Goal: Task Accomplishment & Management: Use online tool/utility

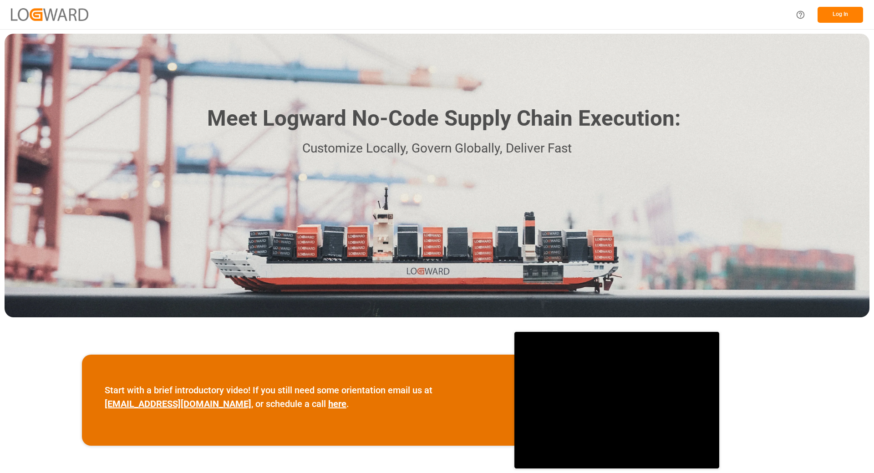
click at [835, 15] on button "Log In" at bounding box center [841, 15] width 46 height 16
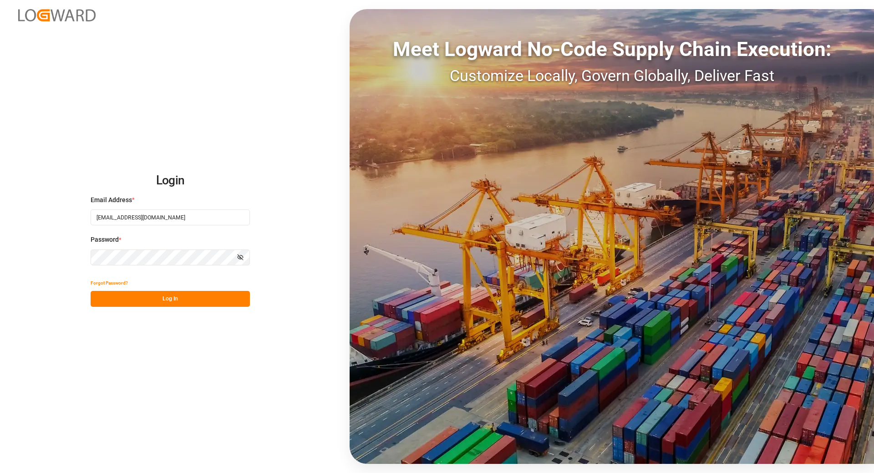
click at [133, 300] on button "Log In" at bounding box center [170, 299] width 159 height 16
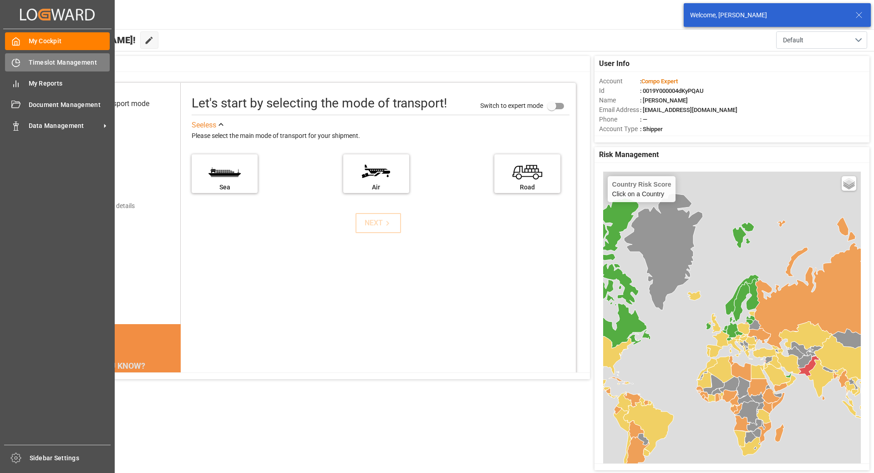
click at [18, 64] on icon at bounding box center [15, 62] width 9 height 9
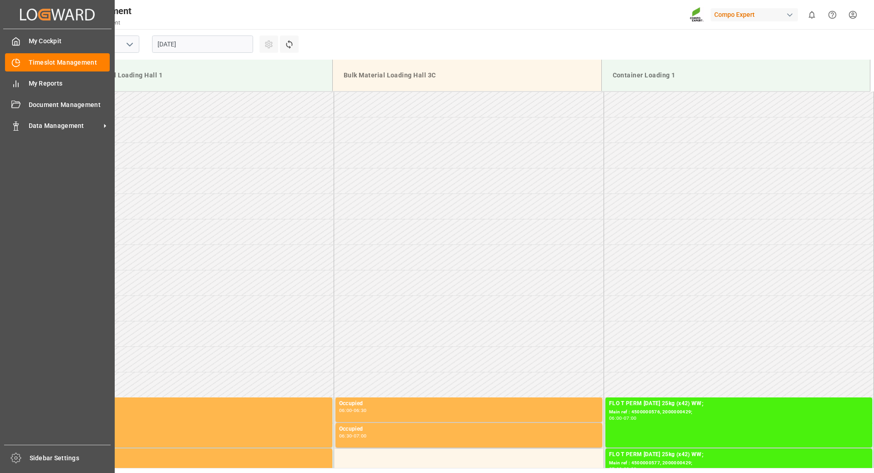
scroll to position [810, 0]
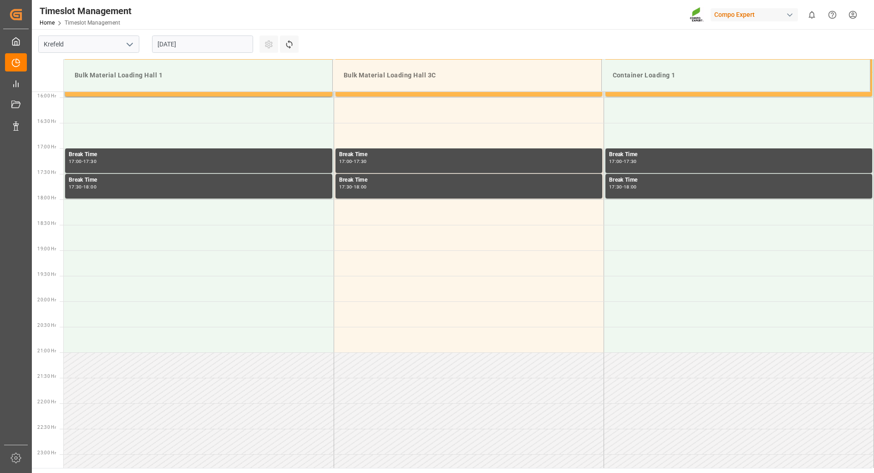
click at [210, 44] on input "26.08.2025" at bounding box center [202, 44] width 101 height 17
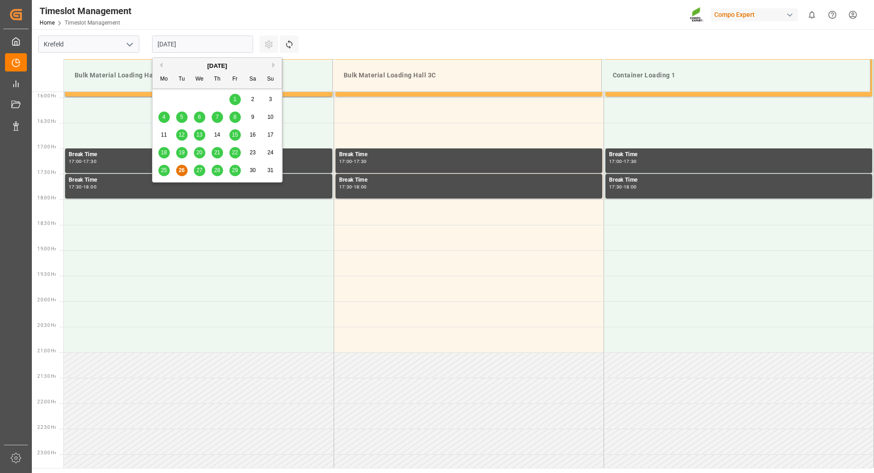
click at [275, 62] on button "Next Month" at bounding box center [274, 64] width 5 height 5
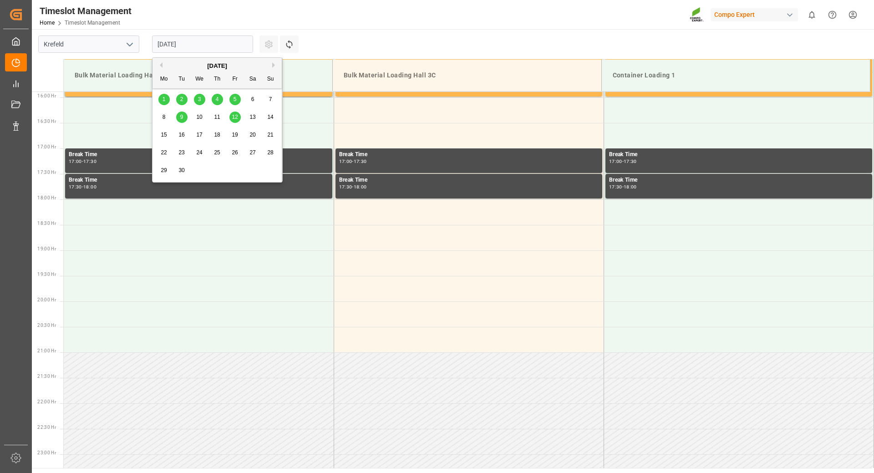
click at [234, 102] on span "5" at bounding box center [235, 99] width 3 height 6
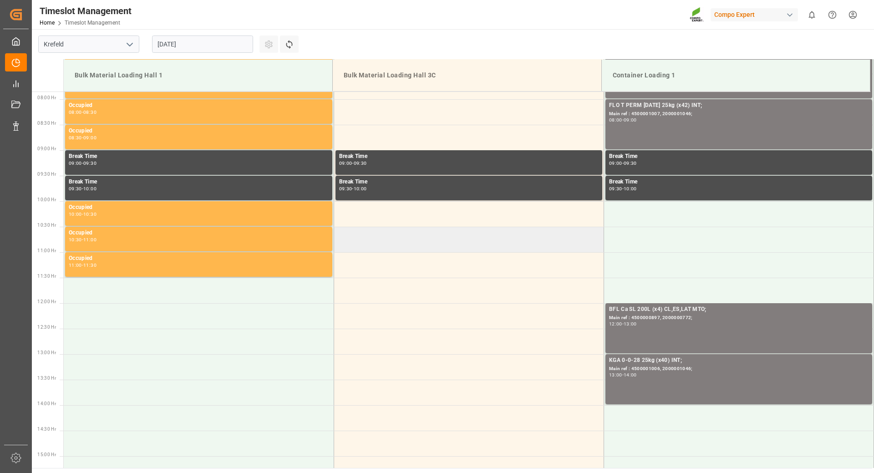
scroll to position [446, 0]
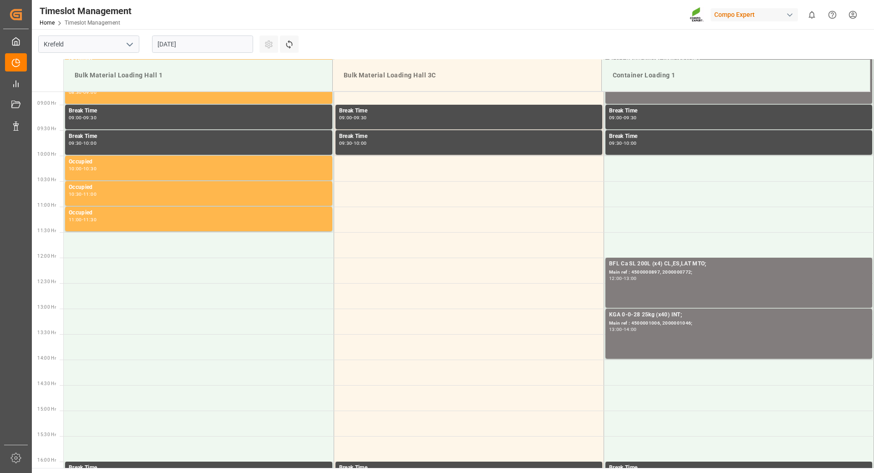
click at [229, 41] on input "05.09.2025" at bounding box center [202, 44] width 101 height 17
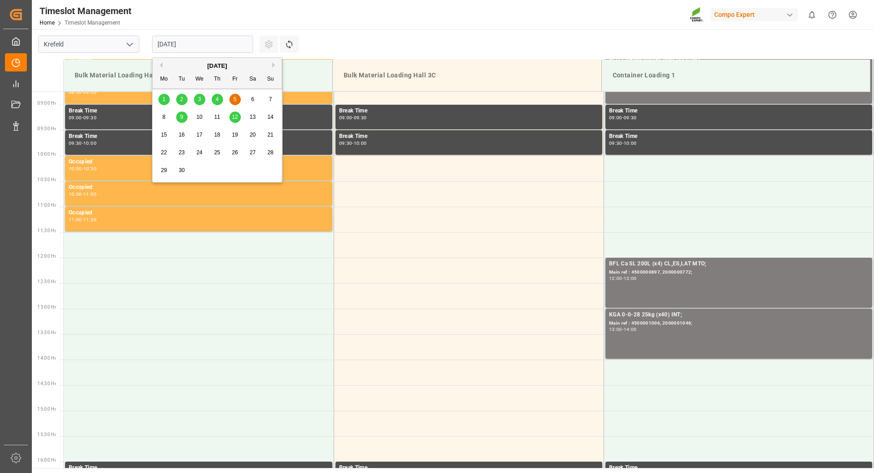
click at [219, 106] on div "1 2 3 4 5 6 7" at bounding box center [217, 100] width 124 height 18
click at [218, 101] on span "4" at bounding box center [217, 99] width 3 height 6
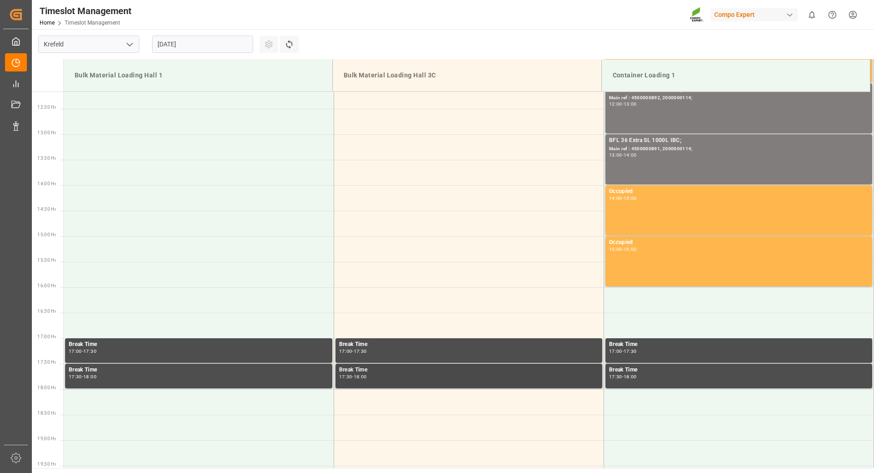
scroll to position [438, 0]
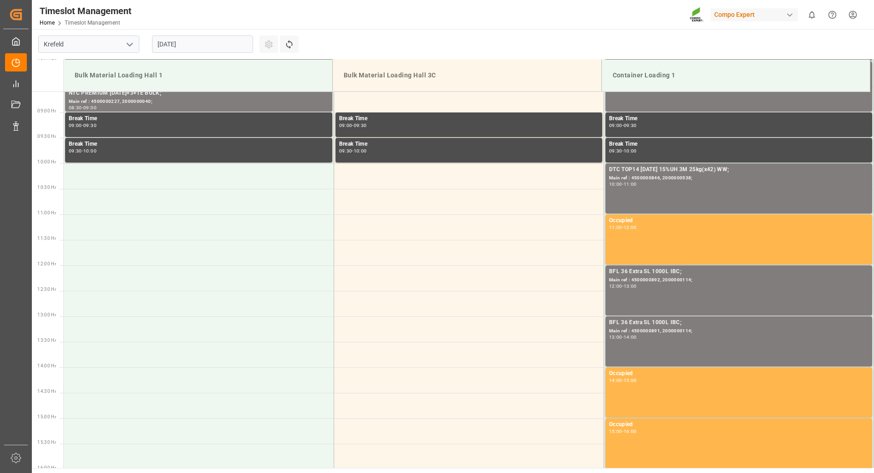
click at [205, 38] on input "04.09.2025" at bounding box center [202, 44] width 101 height 17
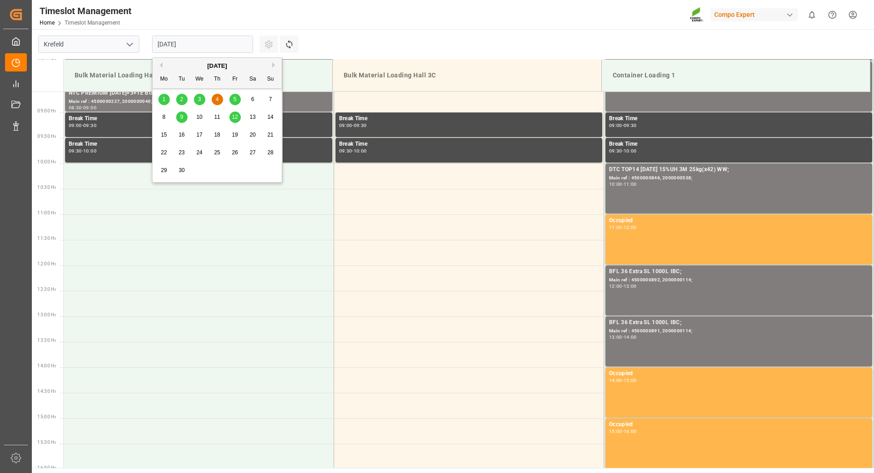
click at [203, 102] on div "3" at bounding box center [199, 99] width 11 height 11
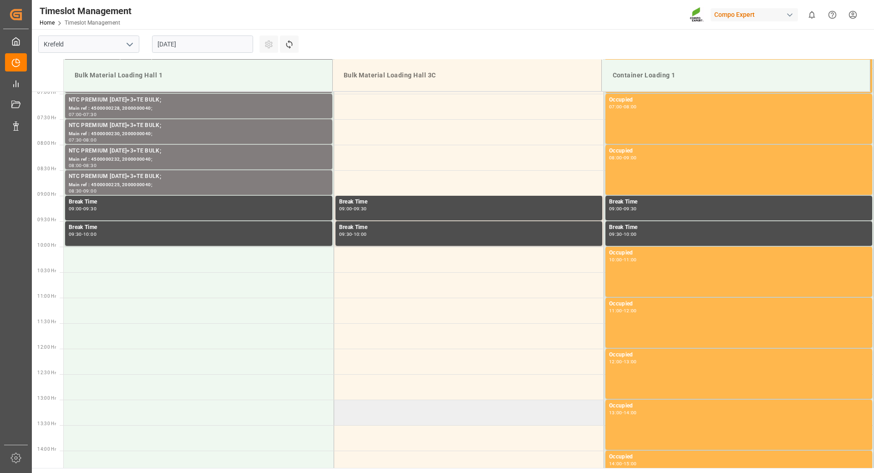
scroll to position [82, 0]
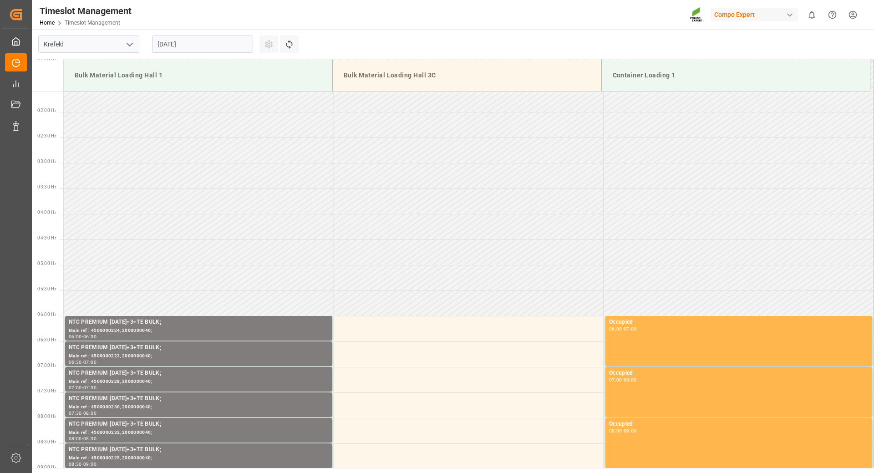
click at [201, 45] on input "03.09.2025" at bounding box center [202, 44] width 101 height 17
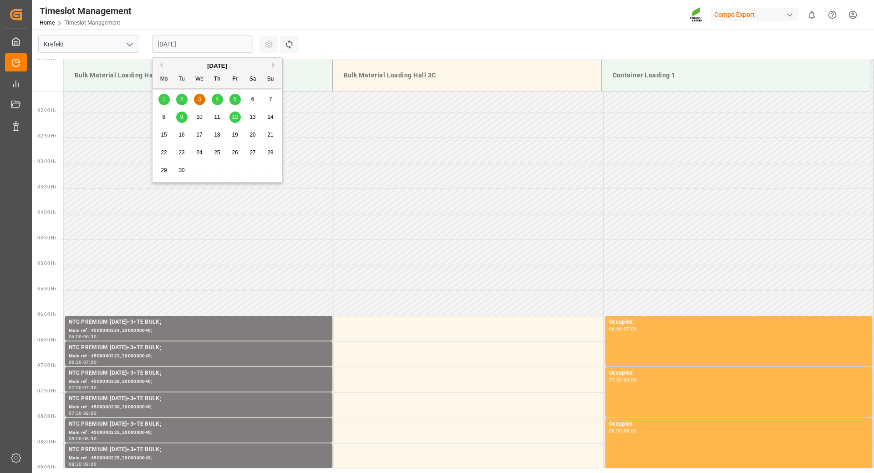
click at [180, 101] on span "2" at bounding box center [181, 99] width 3 height 6
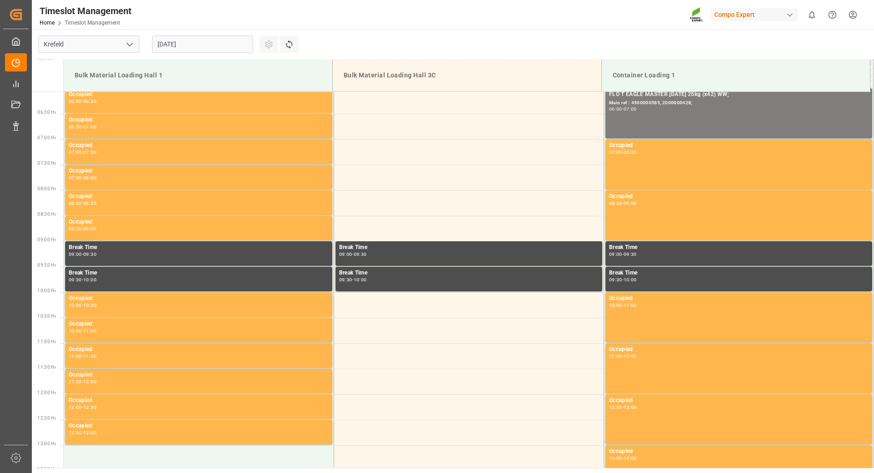
scroll to position [264, 0]
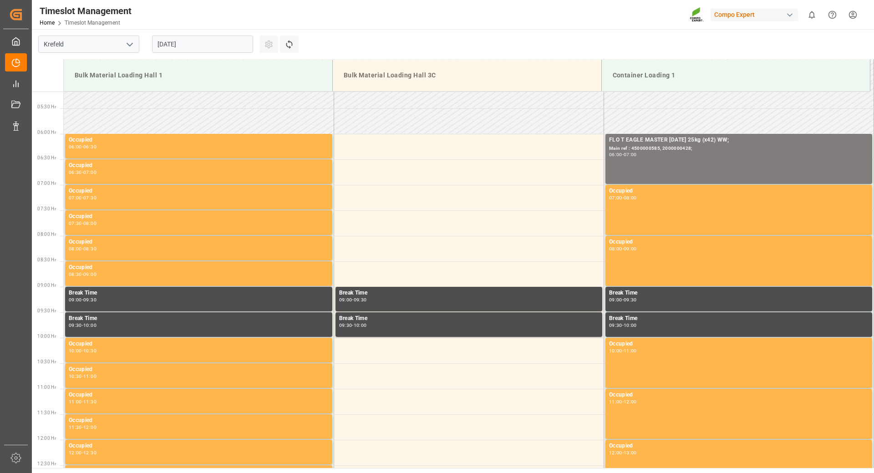
click at [221, 45] on input "02.09.2025" at bounding box center [202, 44] width 101 height 17
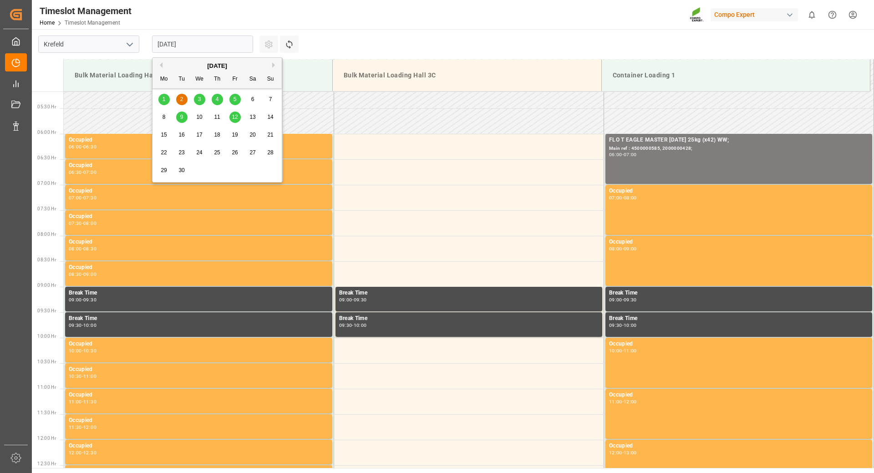
click at [165, 101] on span "1" at bounding box center [164, 99] width 3 height 6
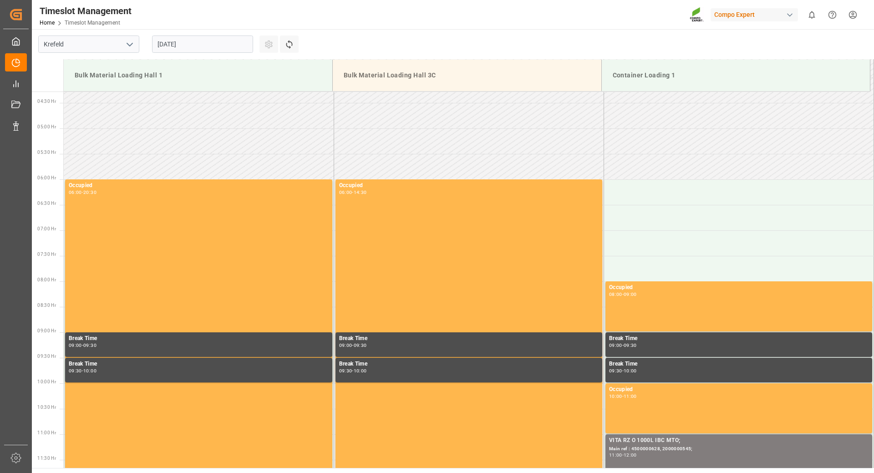
scroll to position [0, 0]
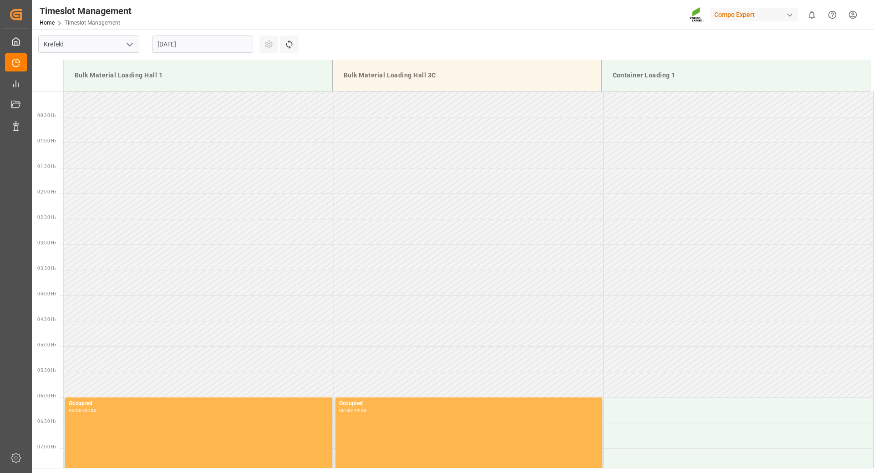
click at [209, 47] on input "01.09.2025" at bounding box center [202, 44] width 101 height 17
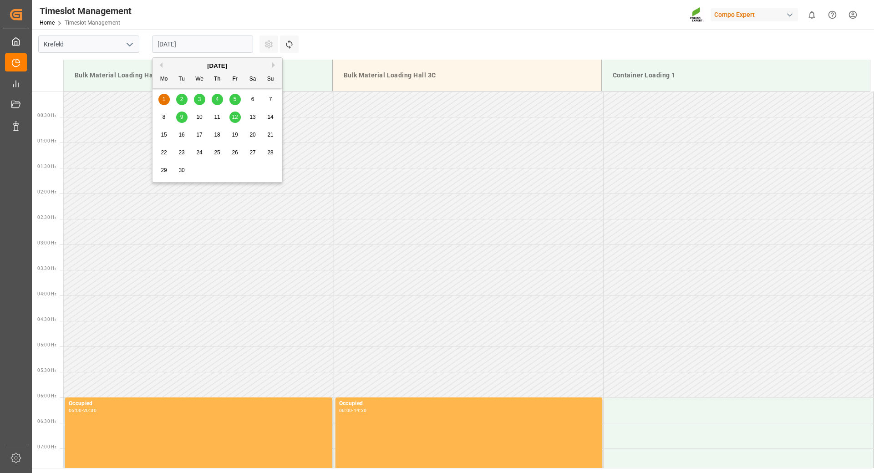
click at [161, 115] on div "8" at bounding box center [163, 117] width 11 height 11
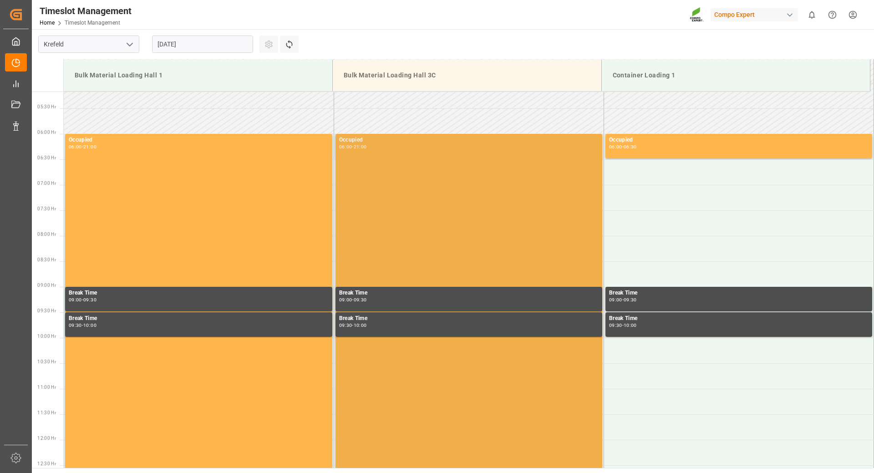
scroll to position [82, 0]
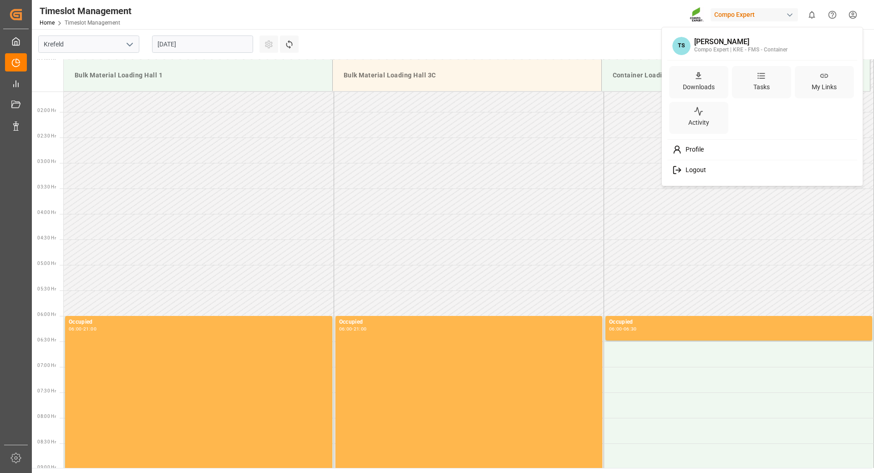
click at [853, 14] on html "Created by potrace 1.15, written by Peter Selinger 2001-2017 Created by potrace…" at bounding box center [437, 236] width 874 height 473
click at [695, 168] on span "Logout" at bounding box center [694, 170] width 24 height 8
